Goal: Task Accomplishment & Management: Manage account settings

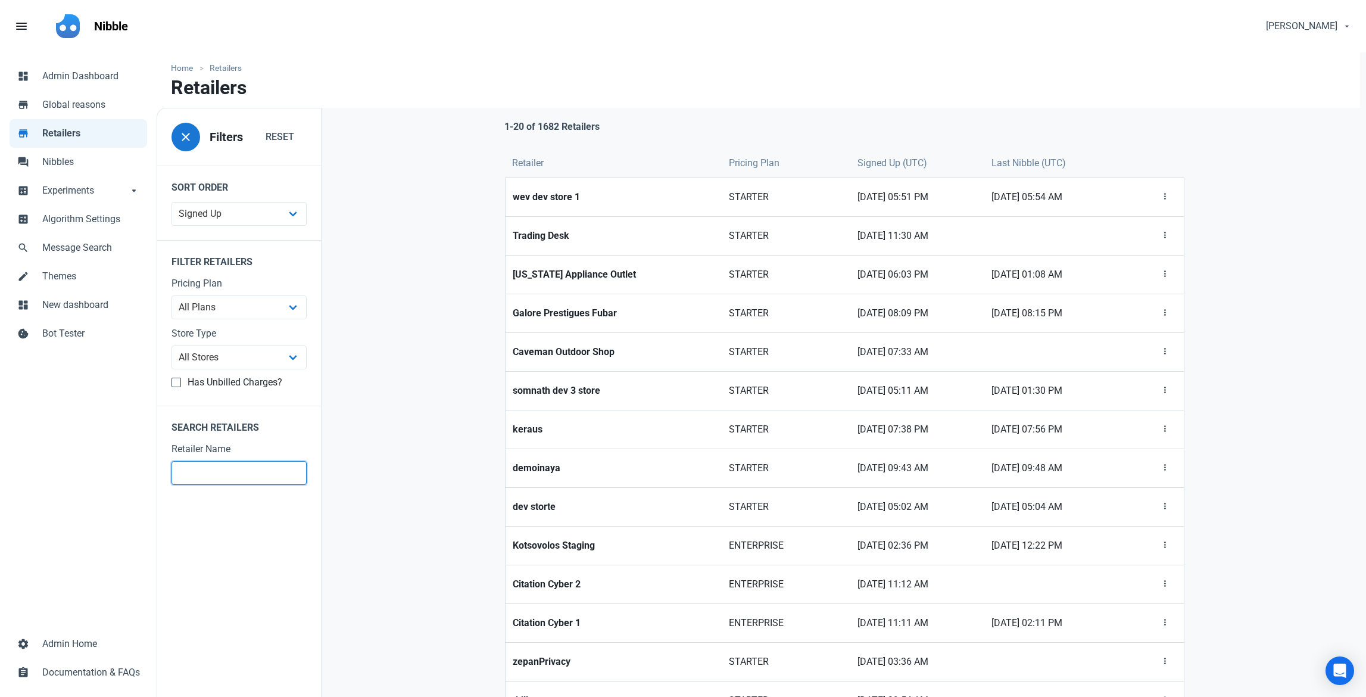
click at [197, 467] on input "text" at bounding box center [239, 473] width 135 height 24
type input "baltic"
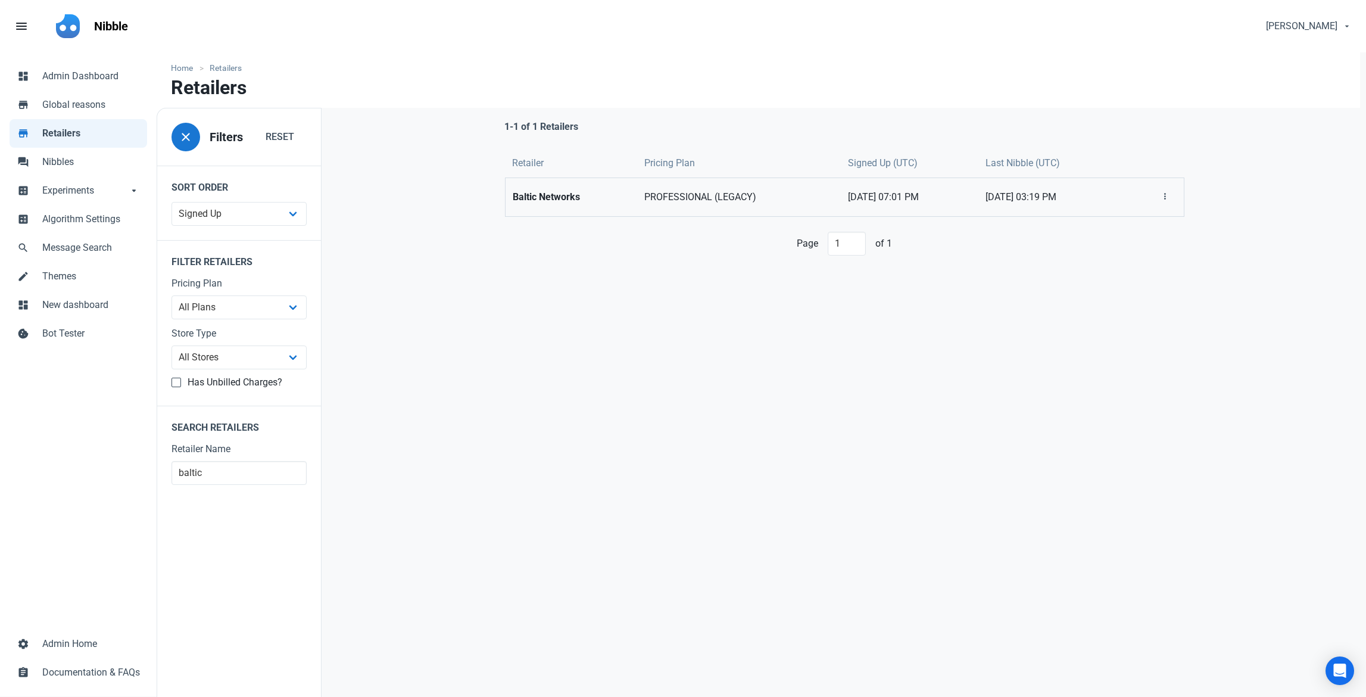
click at [581, 195] on strong "Baltic Networks" at bounding box center [572, 197] width 118 height 14
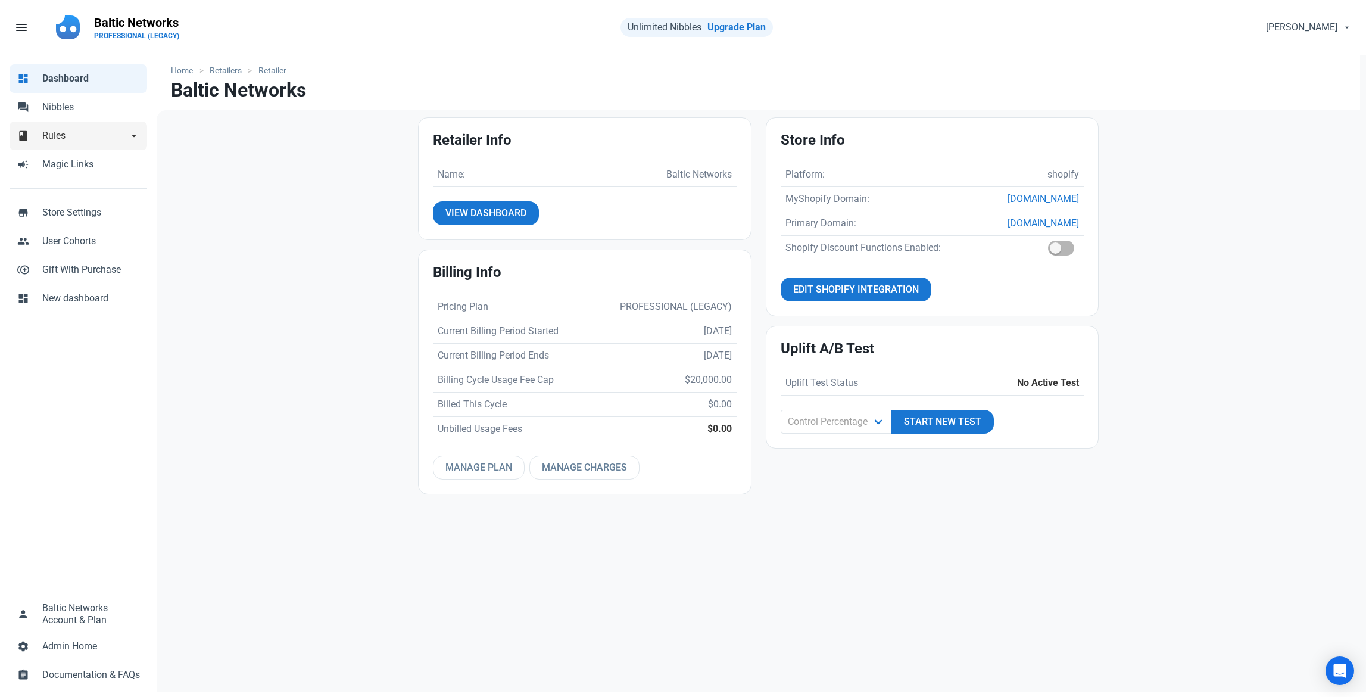
click at [103, 136] on span "Rules" at bounding box center [85, 136] width 86 height 14
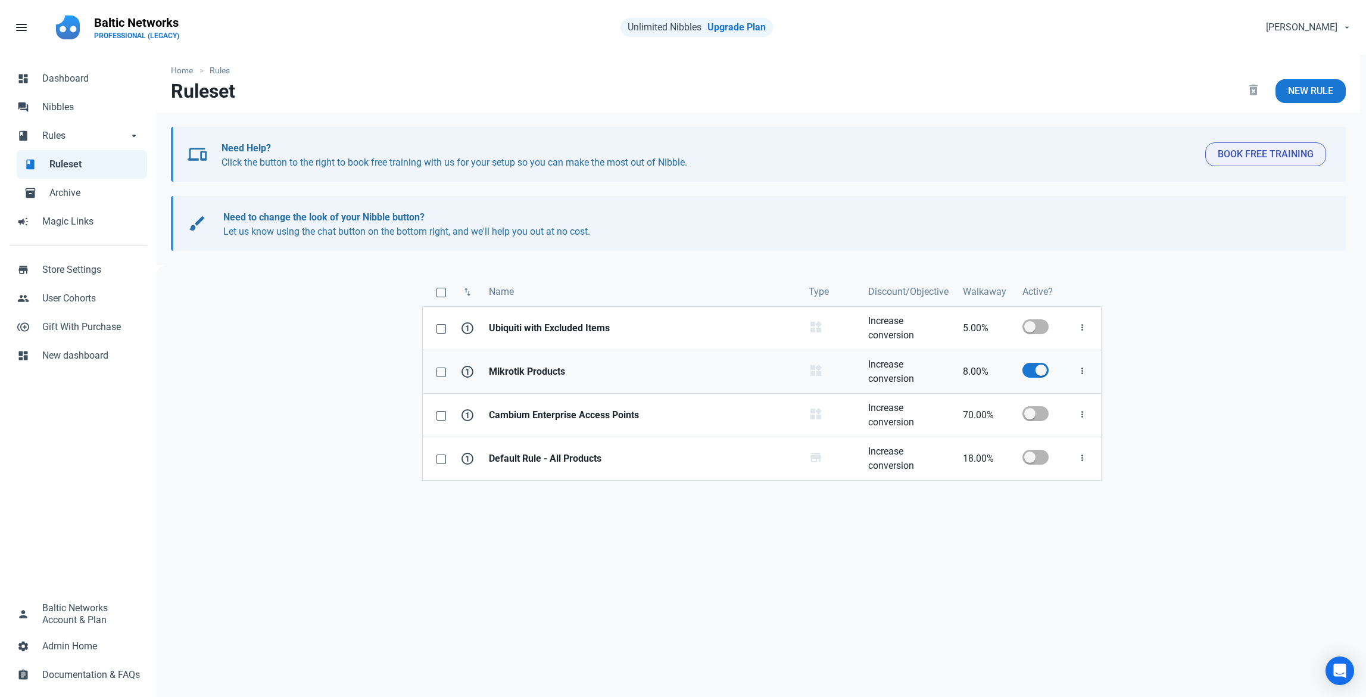
click at [635, 372] on strong "Mikrotik Products" at bounding box center [641, 371] width 305 height 14
select select "product_category"
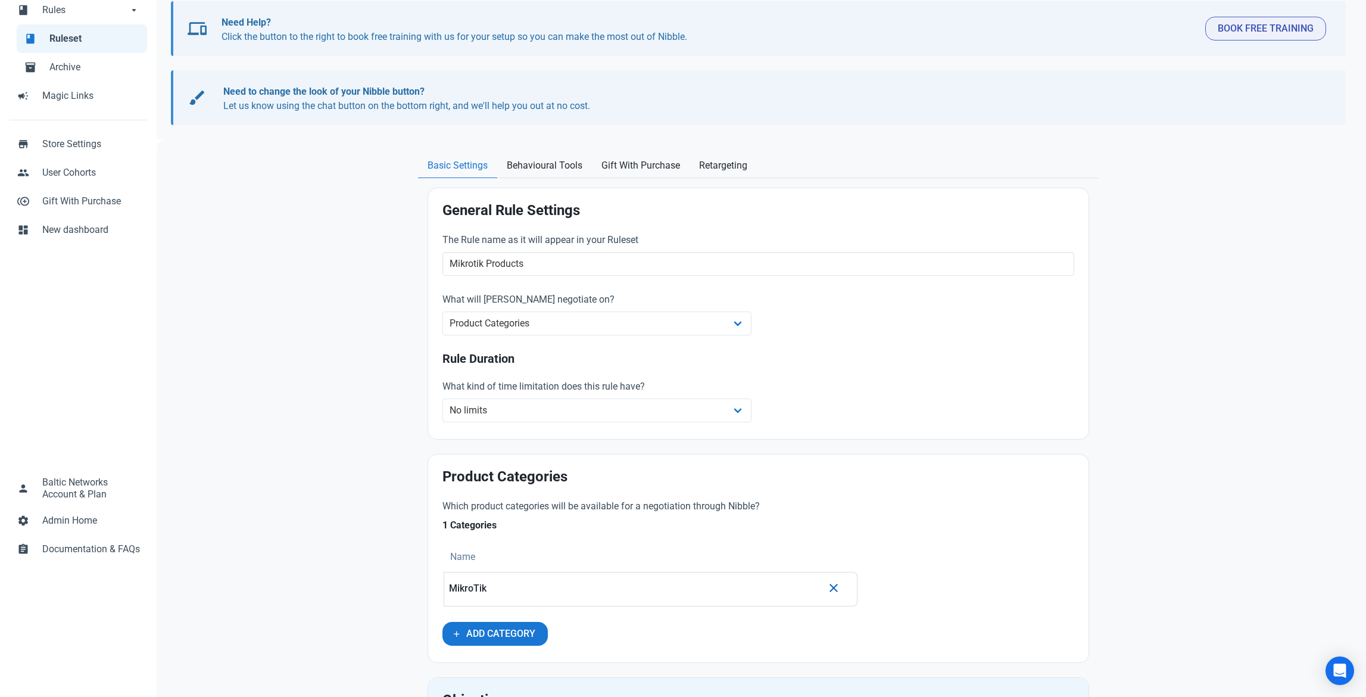
scroll to position [179, 0]
